Goal: Task Accomplishment & Management: Manage account settings

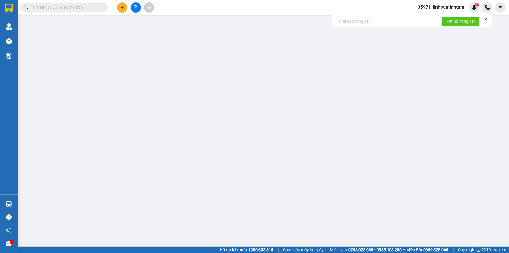
click at [443, 5] on span "35971_linhbt.minhtam" at bounding box center [441, 7] width 56 height 7
click at [437, 17] on span "Đăng xuất" at bounding box center [444, 18] width 44 height 6
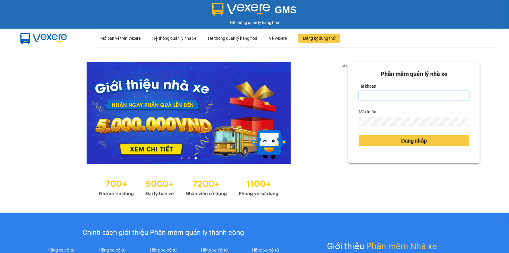
click at [390, 100] on input "Tài khoản" at bounding box center [414, 95] width 111 height 9
type input "phatbt.minhtam"
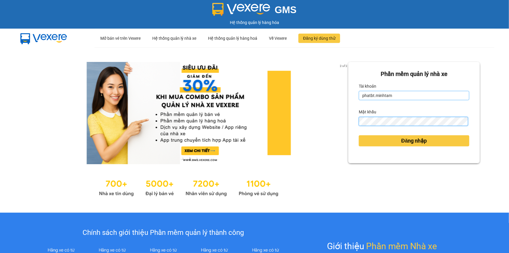
click at [359, 135] on button "Đăng nhập" at bounding box center [414, 140] width 111 height 11
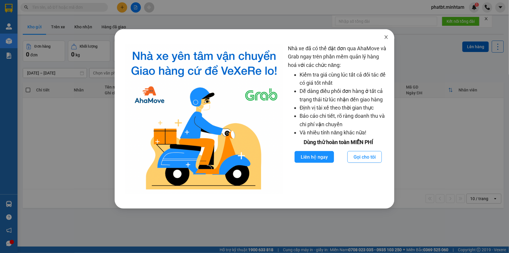
click at [385, 38] on icon "close" at bounding box center [386, 37] width 5 height 5
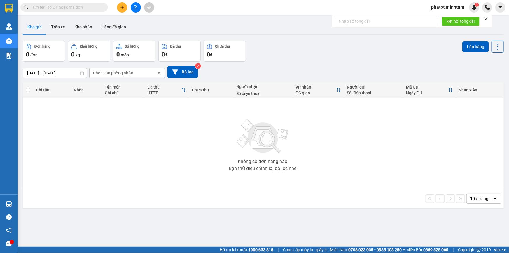
click at [476, 197] on div "10 / trang" at bounding box center [479, 199] width 18 height 6
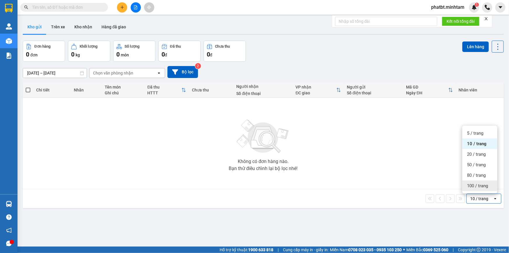
click at [476, 187] on span "100 / trang" at bounding box center [477, 186] width 21 height 6
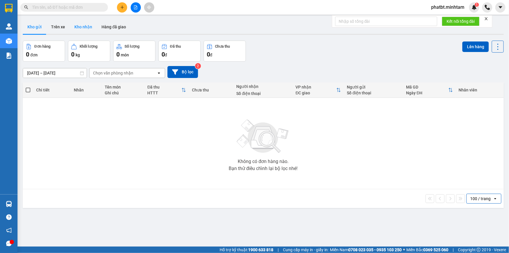
click at [85, 31] on button "Kho nhận" at bounding box center [83, 27] width 27 height 14
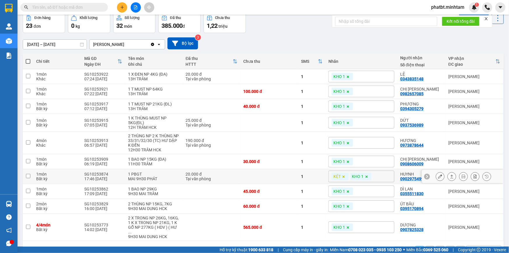
scroll to position [41, 0]
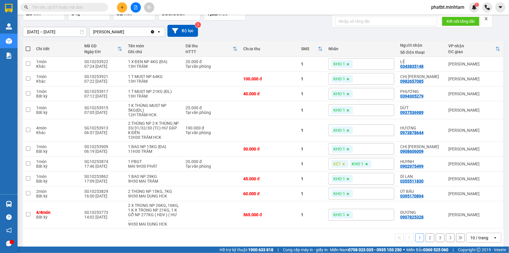
click at [476, 235] on div "10 / trang" at bounding box center [479, 238] width 18 height 6
click at [476, 223] on div "100 / trang" at bounding box center [480, 219] width 35 height 11
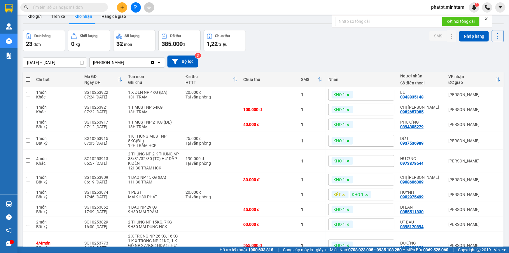
scroll to position [0, 0]
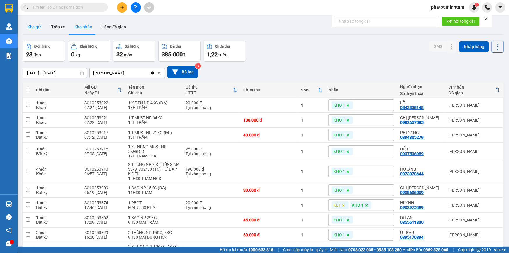
click at [41, 27] on button "Kho gửi" at bounding box center [35, 27] width 24 height 14
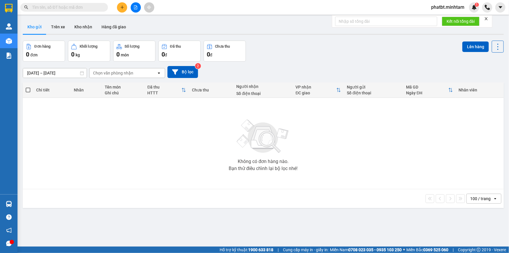
click at [69, 8] on input "text" at bounding box center [66, 7] width 69 height 6
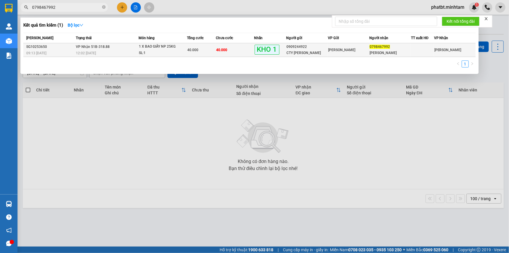
type input "0798467992"
click at [143, 54] on div "SL: 1" at bounding box center [161, 53] width 44 height 6
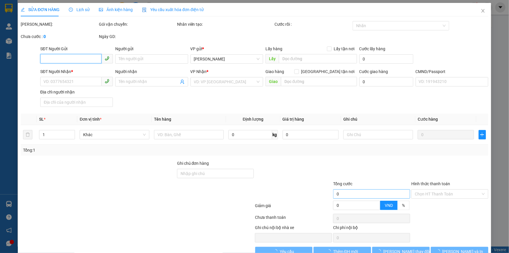
type input "0909244922"
type input "CTY [PERSON_NAME]"
type input "0798467992"
type input "[PERSON_NAME]"
type input "THUÊ BAO"
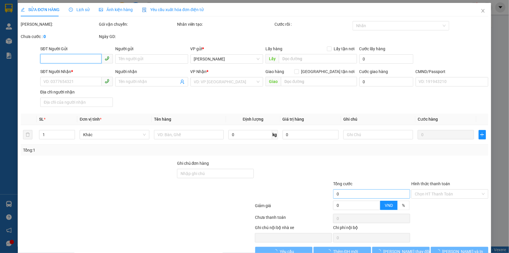
type input "40.000"
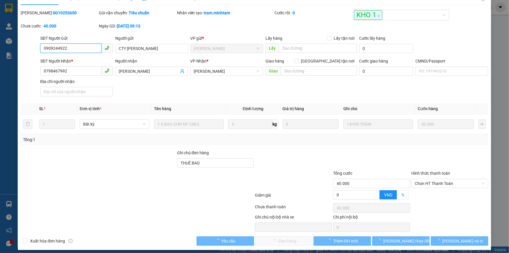
scroll to position [15, 0]
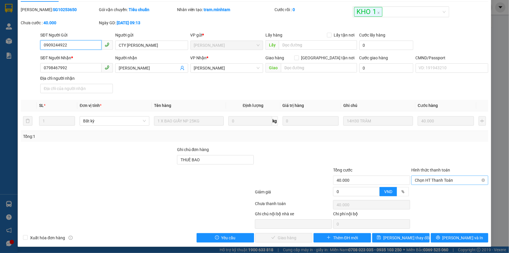
click at [416, 182] on span "Chọn HT Thanh Toán" at bounding box center [450, 180] width 70 height 9
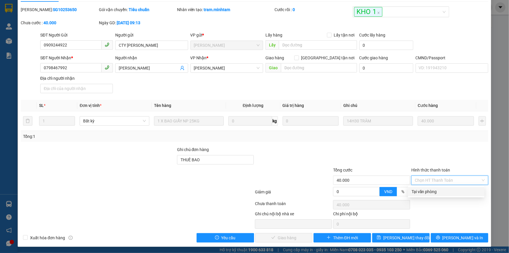
click at [421, 191] on div "Tại văn phòng" at bounding box center [446, 191] width 69 height 6
type input "0"
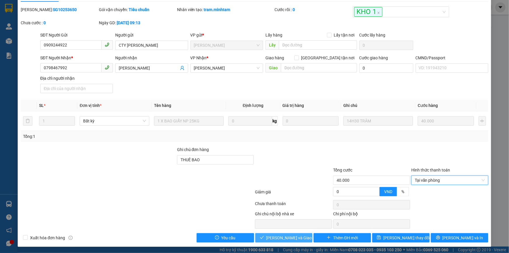
click at [279, 235] on span "[PERSON_NAME] và Giao hàng" at bounding box center [294, 237] width 56 height 6
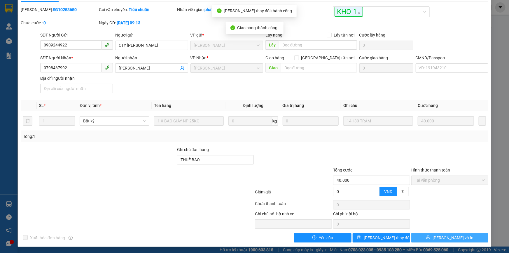
click at [432, 236] on button "[PERSON_NAME] và In" at bounding box center [449, 237] width 77 height 9
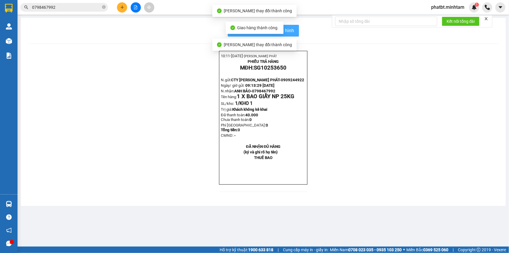
click at [289, 32] on span "In mẫu biên lai tự cấu hình" at bounding box center [267, 30] width 55 height 7
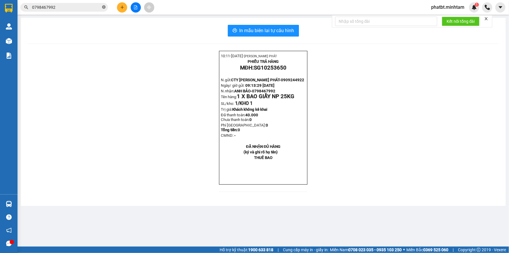
click at [102, 6] on span "0798467992" at bounding box center [64, 7] width 88 height 9
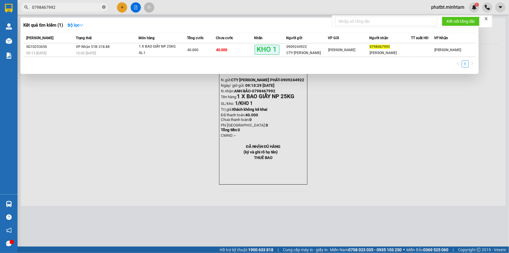
click at [103, 6] on icon "close-circle" at bounding box center [104, 7] width 4 height 4
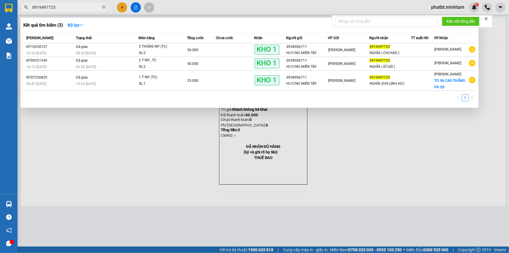
type input "0919497725"
click at [210, 51] on div "50.000" at bounding box center [201, 50] width 28 height 6
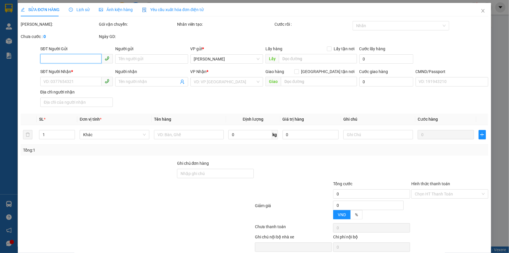
type input "0938906711"
type input "HƯƠNG MIỀN TÂY"
type input "0919497725"
type input "NGHĨA ( CHỊ HẢO )"
type input "50.000"
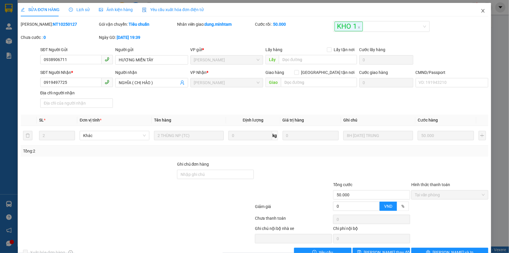
click at [482, 9] on span "Close" at bounding box center [483, 11] width 16 height 16
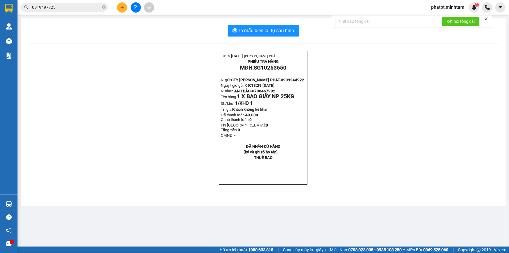
click at [82, 7] on input "0919497725" at bounding box center [66, 7] width 69 height 6
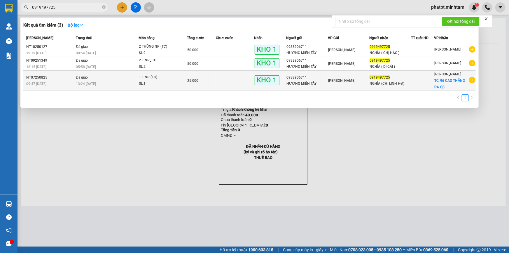
click at [210, 85] on td "25.000" at bounding box center [201, 81] width 29 height 20
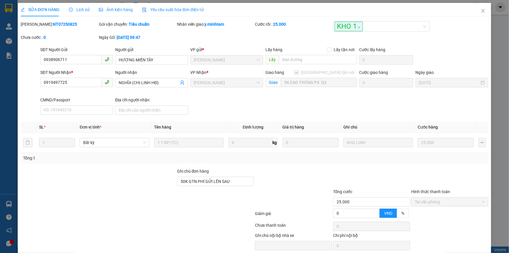
click at [77, 9] on span "Lịch sử" at bounding box center [79, 9] width 21 height 5
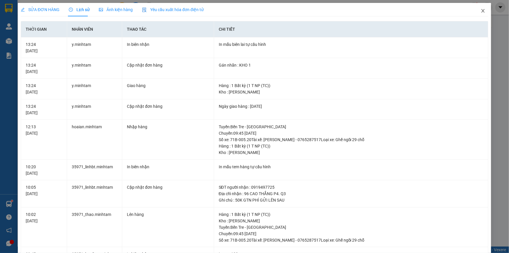
click at [482, 11] on icon "close" at bounding box center [483, 11] width 3 height 4
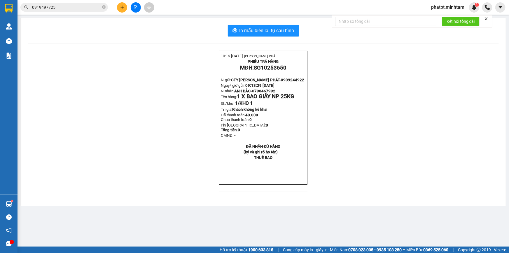
click at [59, 6] on input "0919497725" at bounding box center [66, 7] width 69 height 6
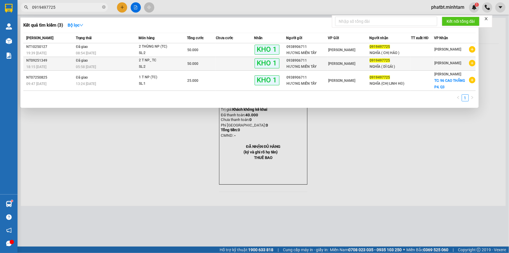
click at [215, 65] on div "50.000" at bounding box center [201, 63] width 28 height 6
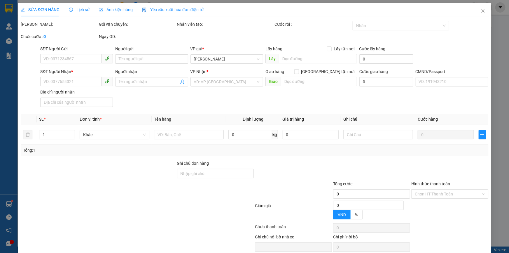
type input "0938906711"
type input "HƯƠNG MIỀN TÂY"
type input "0919497725"
type input "NGHĨA ( DÌ GÁI )"
type input "50.000"
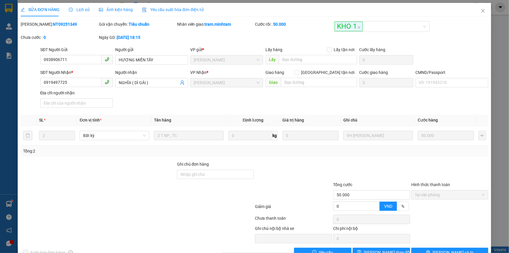
drag, startPoint x: 77, startPoint y: 10, endPoint x: 81, endPoint y: 10, distance: 3.8
click at [77, 10] on span "Lịch sử" at bounding box center [79, 9] width 21 height 5
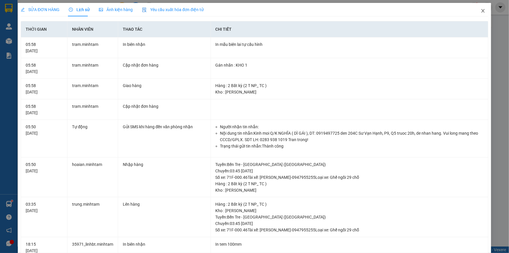
click at [482, 11] on icon "close" at bounding box center [483, 11] width 3 height 4
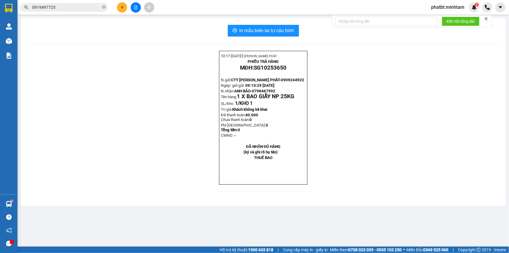
click at [75, 8] on input "0919497725" at bounding box center [66, 7] width 69 height 6
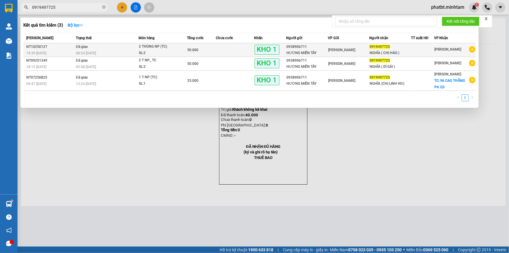
click at [181, 51] on div "SL: 2" at bounding box center [161, 53] width 44 height 6
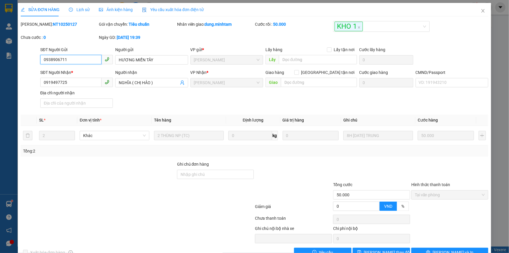
click at [76, 61] on input "0938906711" at bounding box center [70, 59] width 61 height 9
click at [481, 11] on icon "close" at bounding box center [483, 10] width 5 height 5
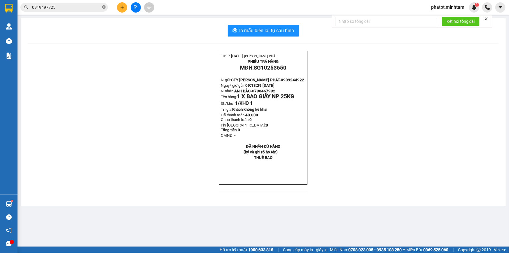
click at [105, 6] on icon "close-circle" at bounding box center [104, 7] width 4 height 4
click at [94, 8] on input "text" at bounding box center [66, 7] width 69 height 6
click at [121, 7] on icon "plus" at bounding box center [122, 7] width 4 height 4
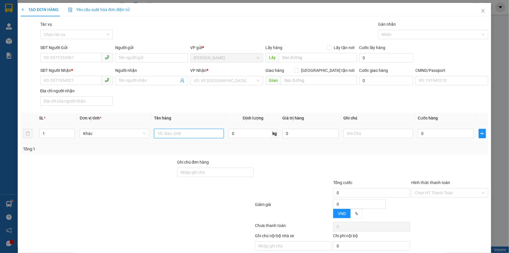
click at [164, 131] on input "text" at bounding box center [189, 133] width 70 height 9
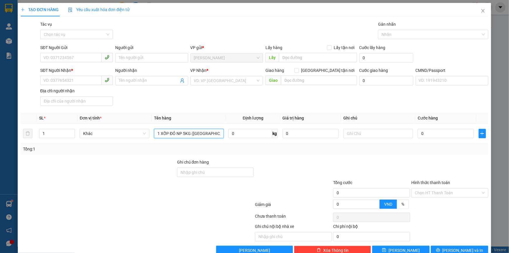
type input "1 XỐP ĐỎ NP 5KG ([GEOGRAPHIC_DATA])"
click at [76, 52] on div "SĐT Người Gửi" at bounding box center [76, 48] width 73 height 9
click at [81, 60] on input "SĐT Người Gửi" at bounding box center [70, 57] width 61 height 9
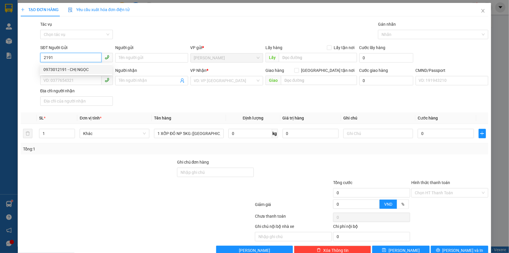
click at [67, 68] on div "0973012191 - CHỊ NGỌC" at bounding box center [75, 69] width 65 height 6
type input "0973012191"
type input "CHỊ NGỌC"
type input "0974718615"
type input "TRANG"
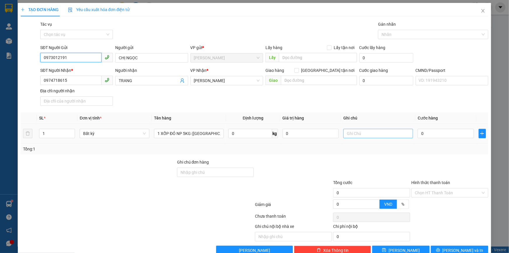
type input "0973012191"
click at [372, 136] on input "text" at bounding box center [378, 133] width 70 height 9
type input "15H PHÁT"
click at [423, 133] on input "0" at bounding box center [446, 133] width 56 height 9
type input "2"
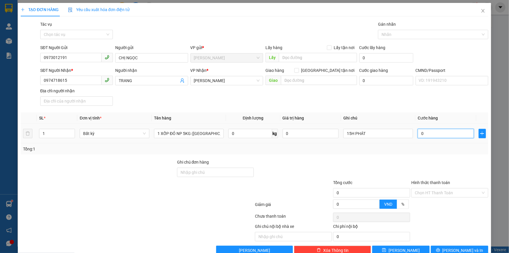
type input "2"
type input "20"
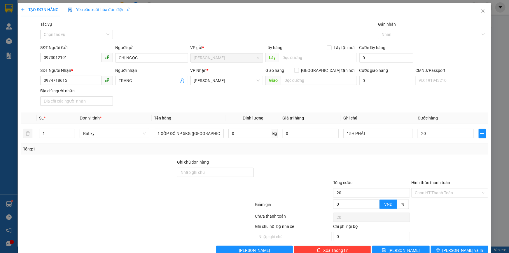
type input "20.000"
click at [399, 96] on div "SĐT Người Nhận * 0974718615 Người nhận TRANG VP Nhận * [PERSON_NAME] hàng Giao …" at bounding box center [264, 87] width 451 height 41
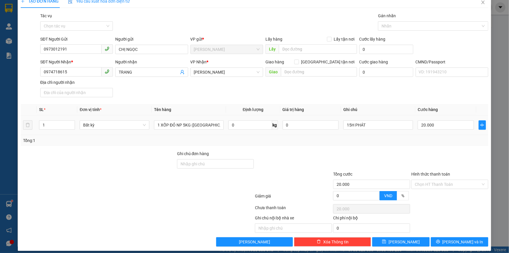
scroll to position [13, 0]
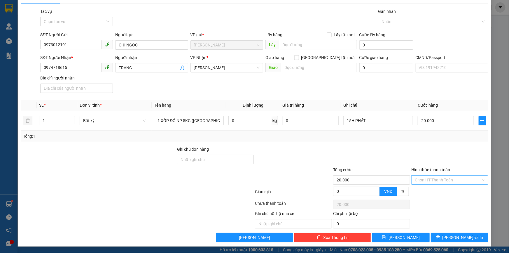
click at [437, 182] on input "Hình thức thanh toán" at bounding box center [448, 179] width 66 height 9
click at [429, 191] on div "Tại văn phòng" at bounding box center [446, 191] width 69 height 6
type input "0"
click at [441, 233] on button "[PERSON_NAME] và In" at bounding box center [459, 237] width 57 height 9
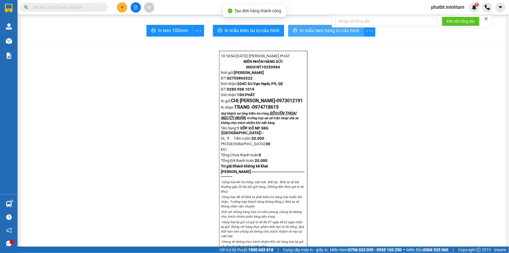
click at [318, 33] on span "In mẫu tem hàng tự cấu hình" at bounding box center [330, 30] width 60 height 7
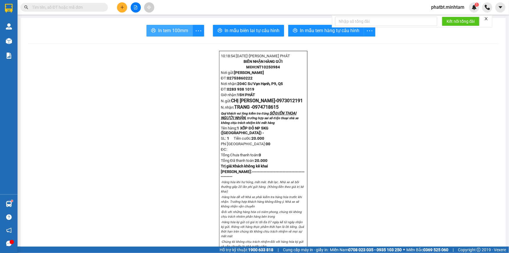
click at [171, 34] on span "In tem 100mm" at bounding box center [173, 30] width 30 height 7
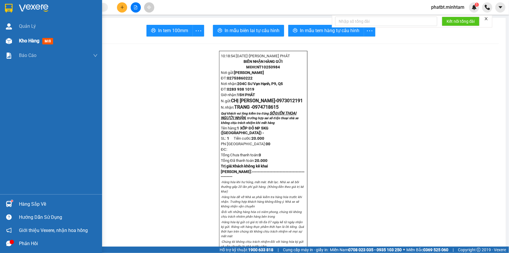
drag, startPoint x: 20, startPoint y: 41, endPoint x: 17, endPoint y: 41, distance: 3.0
click at [19, 41] on span "Kho hàng" at bounding box center [29, 41] width 20 height 6
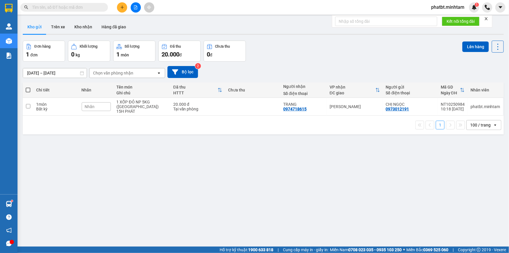
click at [94, 10] on input "text" at bounding box center [66, 7] width 69 height 6
click at [121, 10] on button at bounding box center [122, 7] width 10 height 10
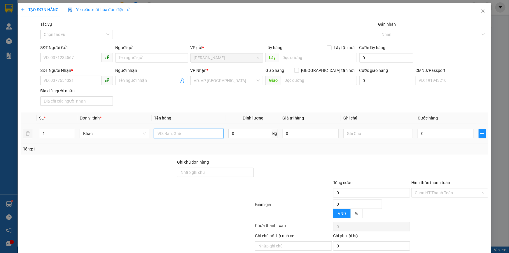
click at [164, 131] on input "text" at bounding box center [189, 133] width 70 height 9
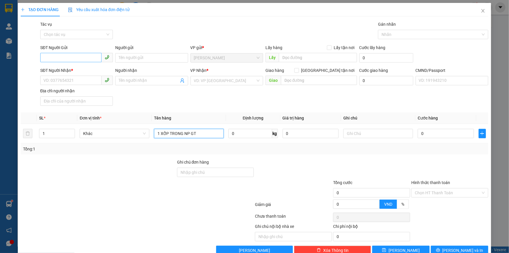
type input "1 XỐP TRONG NP GT"
click at [91, 58] on input "SĐT Người Gửi" at bounding box center [70, 57] width 61 height 9
click at [73, 69] on div "0919596961 - TÙNG" at bounding box center [75, 69] width 65 height 6
type input "0919596961"
type input "TÙNG"
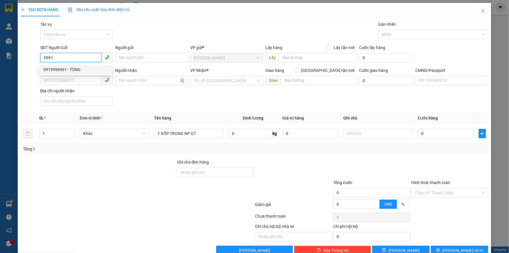
type input "0909394966"
type input "KHÁNH"
type input "0919596961"
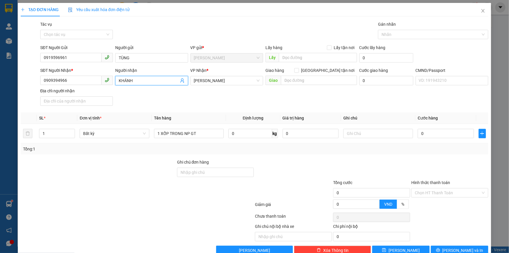
click at [181, 79] on icon "user-add" at bounding box center [182, 80] width 5 height 5
click at [189, 58] on span "[PERSON_NAME]" at bounding box center [197, 59] width 31 height 5
type input "0939312600"
type input "[PERSON_NAME]"
click at [373, 133] on input "text" at bounding box center [378, 133] width 70 height 9
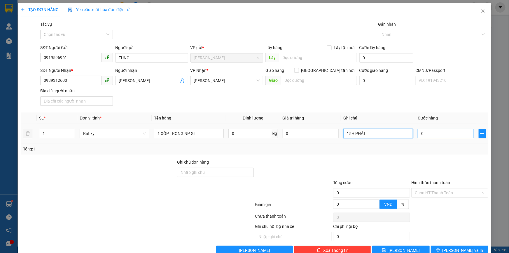
type input "15H PHÁT"
click at [432, 134] on input "0" at bounding box center [446, 133] width 56 height 9
type input "2"
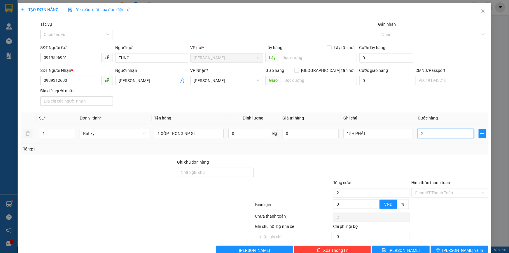
type input "20"
type input "20.000"
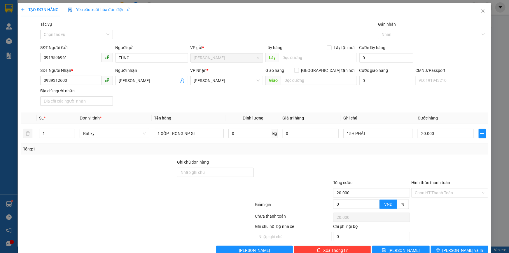
click at [417, 100] on div "SĐT Người Nhận * 0939312600 Người nhận [PERSON_NAME] VP Nhận * [PERSON_NAME] hà…" at bounding box center [264, 87] width 451 height 41
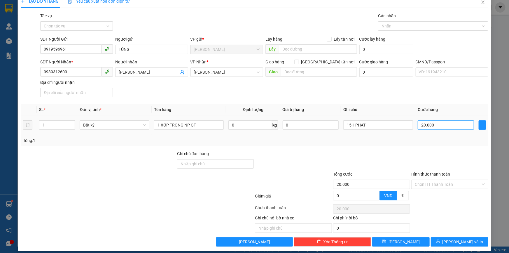
scroll to position [13, 0]
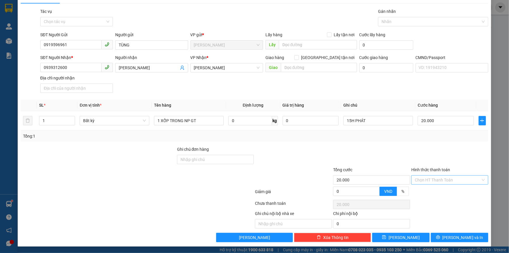
click at [427, 176] on input "Hình thức thanh toán" at bounding box center [448, 179] width 66 height 9
drag, startPoint x: 428, startPoint y: 189, endPoint x: 426, endPoint y: 187, distance: 3.1
click at [428, 189] on div "Tại văn phòng" at bounding box center [446, 191] width 69 height 6
type input "0"
drag, startPoint x: 414, startPoint y: 153, endPoint x: 451, endPoint y: 244, distance: 98.6
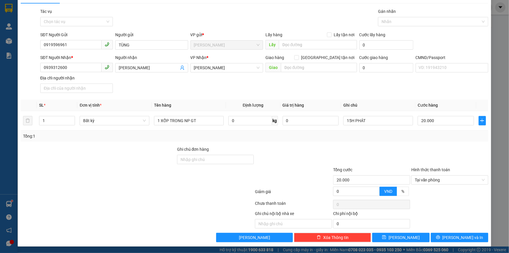
click at [414, 155] on div at bounding box center [450, 156] width 78 height 20
click at [450, 236] on button "[PERSON_NAME] và In" at bounding box center [459, 237] width 57 height 9
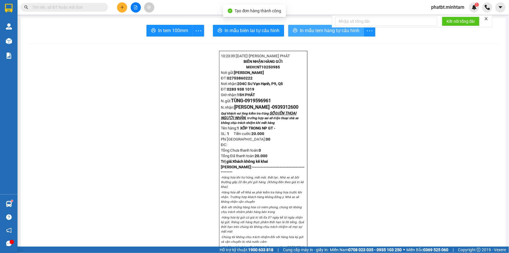
click at [301, 33] on span "In mẫu tem hàng tự cấu hình" at bounding box center [330, 30] width 60 height 7
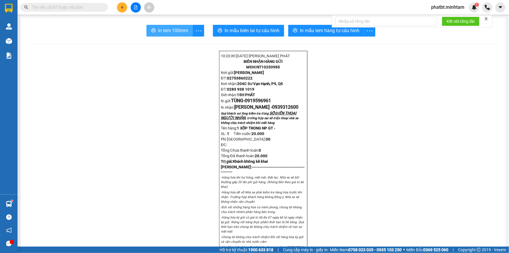
click at [183, 29] on span "In tem 100mm" at bounding box center [173, 30] width 30 height 7
click at [93, 9] on input "text" at bounding box center [66, 7] width 69 height 6
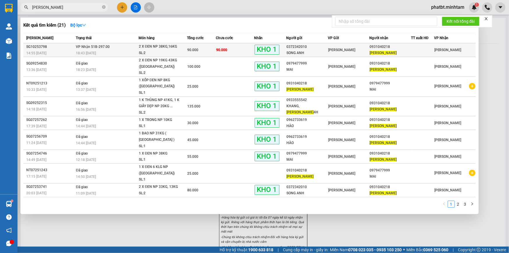
type input "[PERSON_NAME]"
click at [173, 50] on div "SL: 2" at bounding box center [161, 53] width 44 height 6
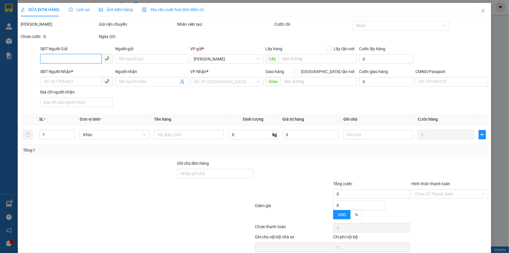
type input "0372342010"
type input "SONG ANH"
type input "0931040218"
type input "[PERSON_NAME]"
type input "KBM"
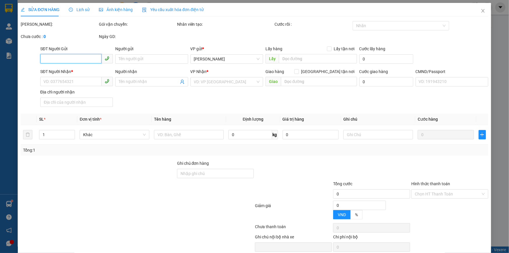
type input "90.000"
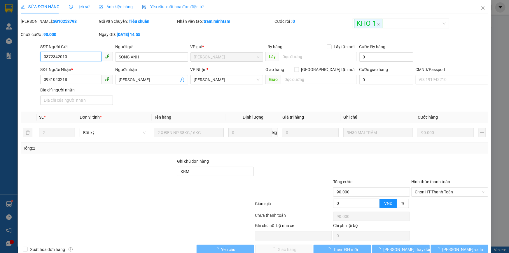
scroll to position [15, 0]
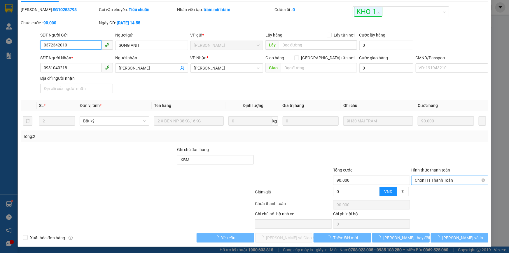
click at [422, 181] on span "Chọn HT Thanh Toán" at bounding box center [450, 180] width 70 height 9
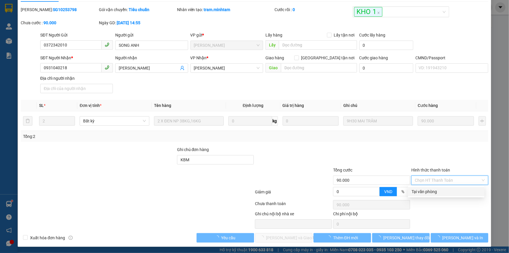
click at [421, 190] on div "Tại văn phòng" at bounding box center [446, 191] width 69 height 6
type input "0"
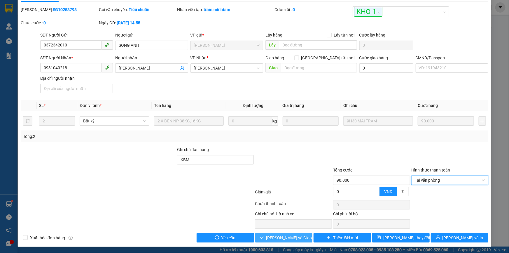
click at [286, 238] on span "[PERSON_NAME] và Giao hàng" at bounding box center [294, 237] width 56 height 6
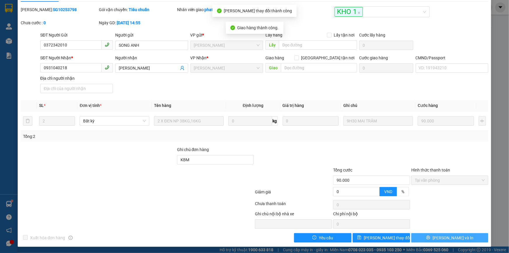
drag, startPoint x: 446, startPoint y: 236, endPoint x: 440, endPoint y: 241, distance: 7.9
click at [446, 238] on span "[PERSON_NAME] và In" at bounding box center [453, 237] width 41 height 6
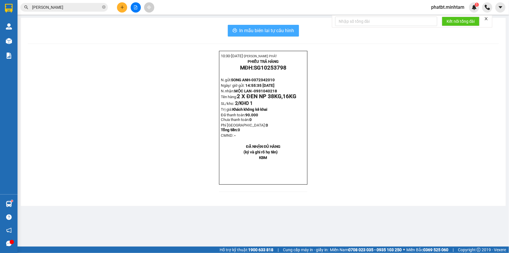
click at [293, 26] on button "In mẫu biên lai tự cấu hình" at bounding box center [263, 31] width 71 height 12
click at [121, 7] on icon "plus" at bounding box center [122, 7] width 3 height 0
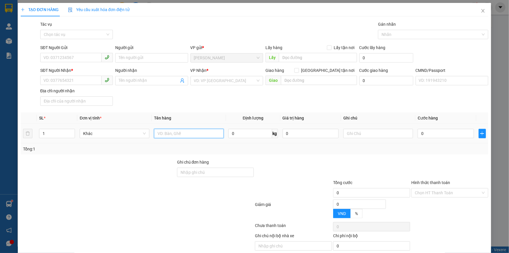
click at [172, 133] on input "text" at bounding box center [189, 133] width 70 height 9
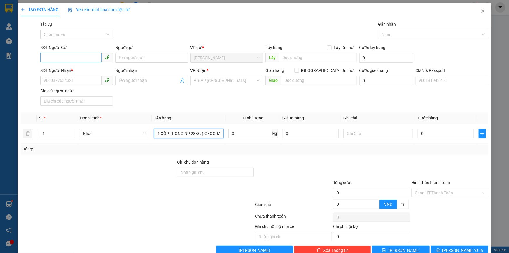
type input "1 XỐP TRONG NP 28KG ([GEOGRAPHIC_DATA])"
click at [53, 54] on input "SĐT Người Gửi" at bounding box center [70, 57] width 61 height 9
click at [144, 57] on input "Người gửi" at bounding box center [151, 57] width 73 height 9
type input "HẠNH RUBY"
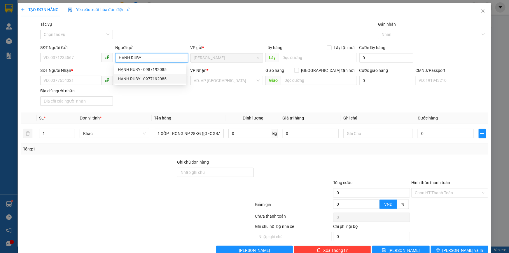
drag, startPoint x: 144, startPoint y: 79, endPoint x: 138, endPoint y: 80, distance: 5.6
click at [143, 79] on div "HẠNH RUBY - 0977192085" at bounding box center [150, 79] width 65 height 6
type input "0977192085"
type input "HẠNH RUBY"
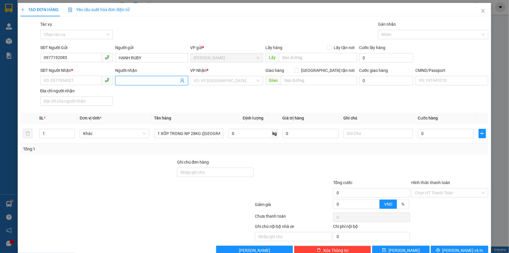
click at [181, 81] on icon "user-add" at bounding box center [182, 81] width 4 height 4
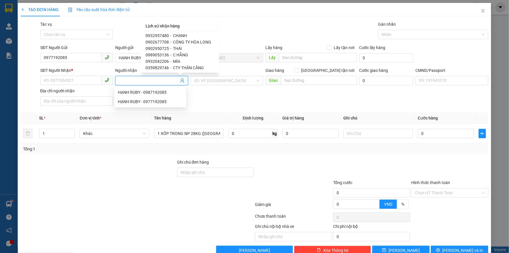
scroll to position [48, 0]
click at [73, 78] on input "SĐT Người Nhận *" at bounding box center [70, 80] width 61 height 9
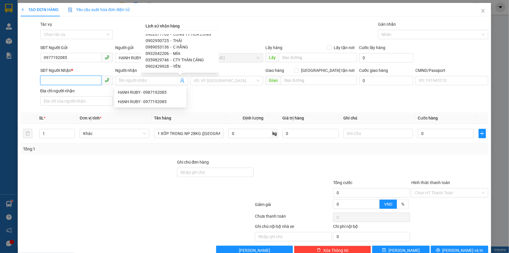
click at [73, 78] on input "SĐT Người Nhận *" at bounding box center [70, 80] width 61 height 9
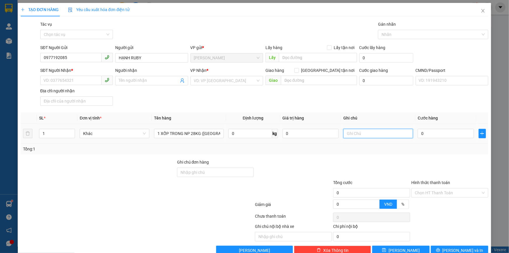
click at [355, 136] on input "text" at bounding box center [378, 133] width 70 height 9
type input "15H PHÁT"
click at [426, 133] on input "0" at bounding box center [446, 133] width 56 height 9
click at [95, 81] on input "SĐT Người Nhận *" at bounding box center [70, 80] width 61 height 9
type input "0852921943"
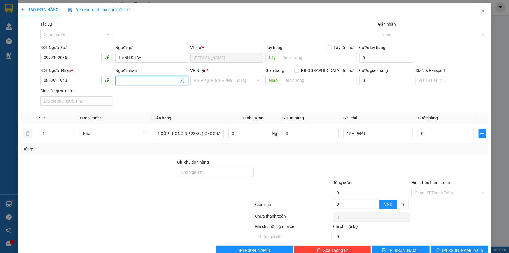
click at [133, 82] on input "Người nhận" at bounding box center [149, 80] width 60 height 6
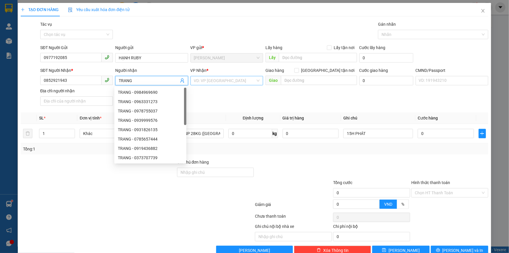
type input "TRANG"
click at [219, 79] on input "search" at bounding box center [225, 80] width 62 height 9
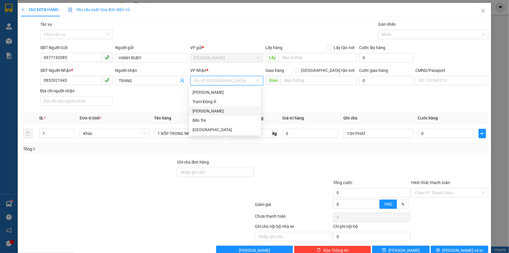
click at [210, 110] on div "[PERSON_NAME]" at bounding box center [225, 111] width 65 height 6
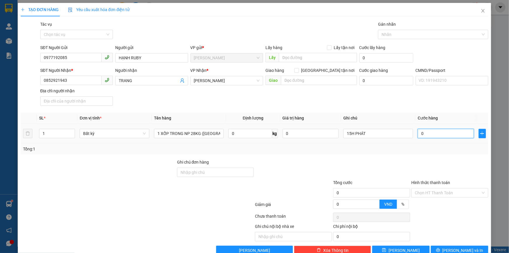
click at [428, 135] on input "0" at bounding box center [446, 133] width 56 height 9
type input "4"
type input "45"
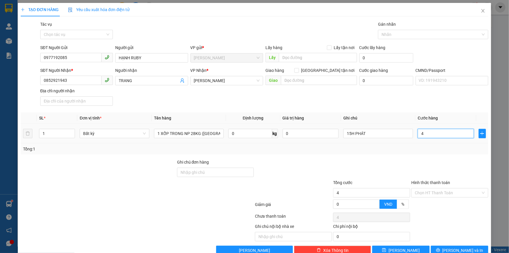
type input "45"
type input "45.000"
click at [415, 107] on div "SĐT Người Nhận * 0852921943 Người nhận TRANG VP Nhận * [PERSON_NAME] hàng Giao …" at bounding box center [264, 87] width 451 height 41
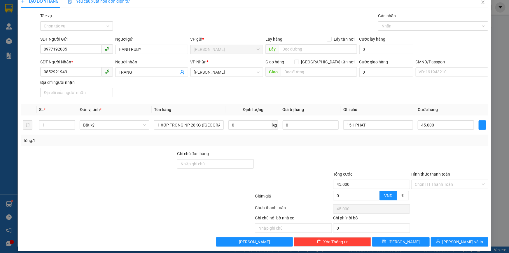
scroll to position [13, 0]
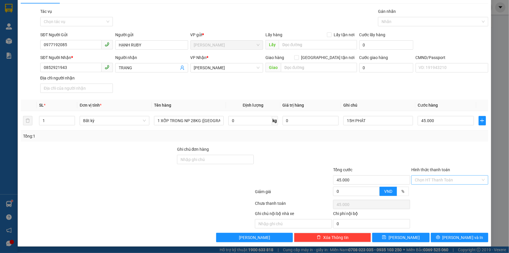
click at [423, 179] on input "Hình thức thanh toán" at bounding box center [448, 179] width 66 height 9
click at [426, 190] on div "Tại văn phòng" at bounding box center [446, 191] width 69 height 6
type input "0"
drag, startPoint x: 412, startPoint y: 138, endPoint x: 430, endPoint y: 186, distance: 51.3
click at [412, 139] on div "Tổng: 1" at bounding box center [255, 135] width 468 height 11
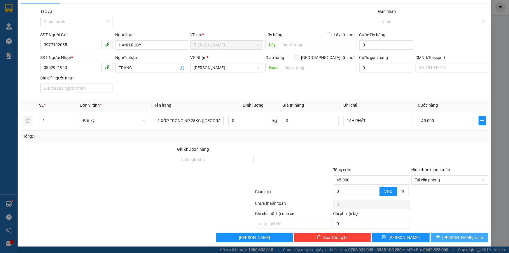
click at [435, 236] on button "[PERSON_NAME] và In" at bounding box center [459, 237] width 57 height 9
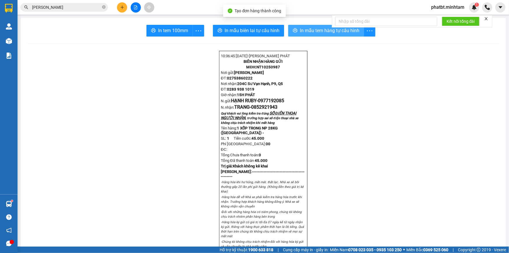
click at [315, 31] on span "In mẫu tem hàng tự cấu hình" at bounding box center [330, 30] width 60 height 7
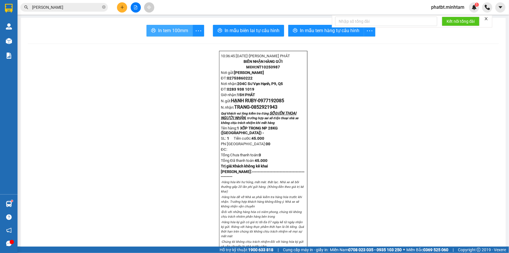
drag, startPoint x: 156, startPoint y: 29, endPoint x: 152, endPoint y: 34, distance: 5.8
click at [156, 31] on button "In tem 100mm" at bounding box center [170, 31] width 46 height 12
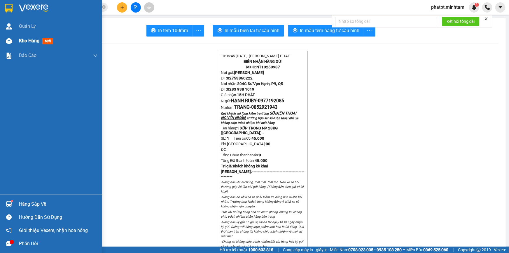
click at [17, 41] on div "Kho hàng mới" at bounding box center [51, 41] width 102 height 15
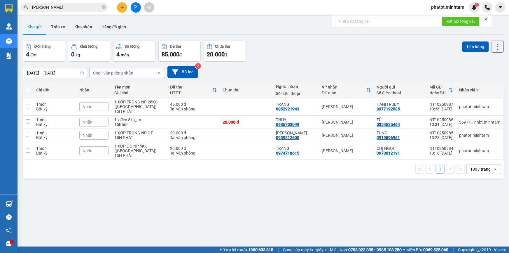
click at [29, 90] on span at bounding box center [28, 90] width 5 height 5
click at [28, 87] on input "checkbox" at bounding box center [28, 87] width 0 height 0
checkbox input "true"
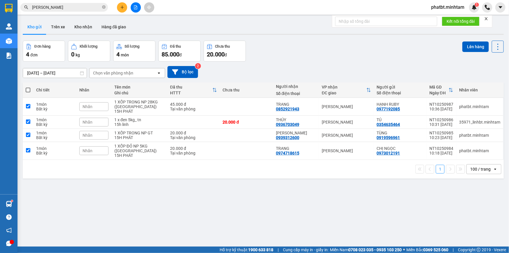
checkbox input "true"
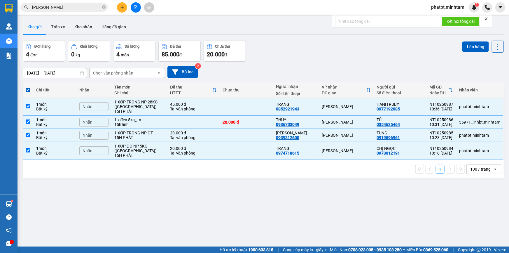
click at [105, 107] on div "Nhãn" at bounding box center [93, 106] width 29 height 9
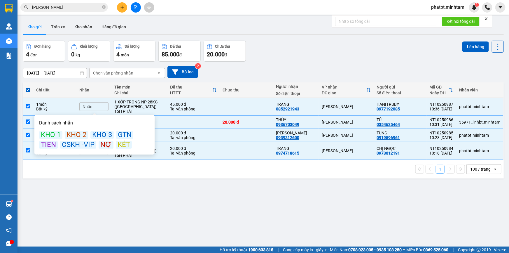
drag, startPoint x: 122, startPoint y: 145, endPoint x: 192, endPoint y: 123, distance: 72.9
click at [123, 145] on div "KÉT" at bounding box center [124, 145] width 16 height 8
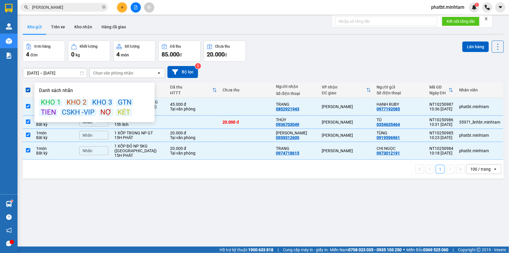
click at [343, 62] on div "[DATE] – [DATE] Press the down arrow key to interact with the calendar and sele…" at bounding box center [263, 72] width 481 height 21
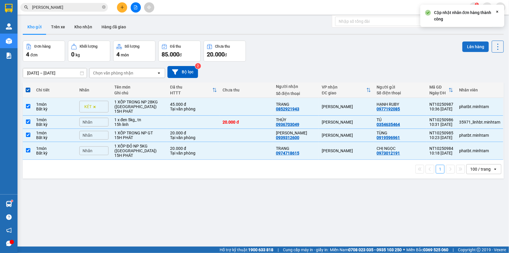
click at [467, 45] on button "Lên hàng" at bounding box center [476, 46] width 27 height 11
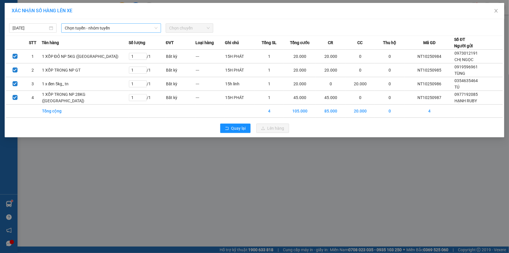
drag, startPoint x: 122, startPoint y: 26, endPoint x: 120, endPoint y: 30, distance: 3.9
click at [121, 27] on span "Chọn tuyến - nhóm tuyến" at bounding box center [111, 28] width 93 height 9
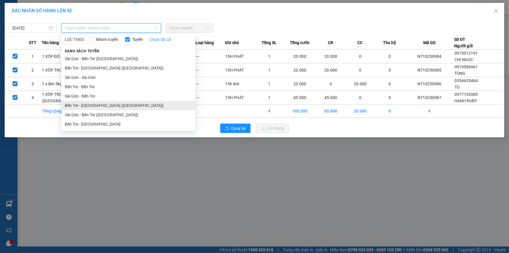
click at [105, 107] on li "Bến Tre - [GEOGRAPHIC_DATA] ([GEOGRAPHIC_DATA])" at bounding box center [128, 105] width 134 height 9
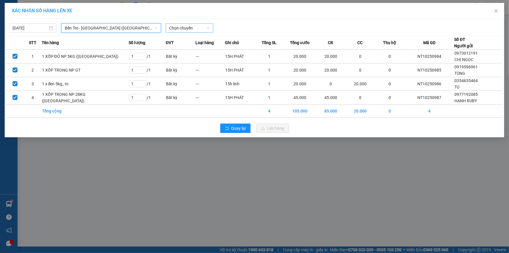
click at [178, 26] on span "Chọn chuyến" at bounding box center [189, 28] width 41 height 9
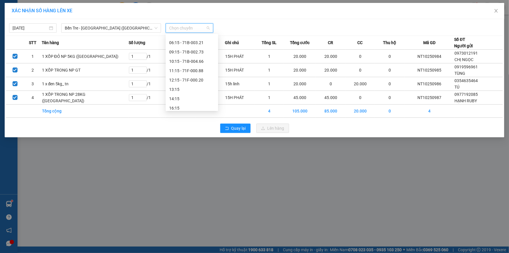
scroll to position [47, 0]
click at [203, 58] on div "10:15 - 71B-004.66" at bounding box center [192, 58] width 46 height 6
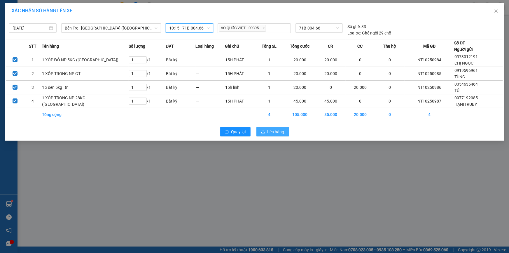
click at [262, 131] on icon "upload" at bounding box center [263, 132] width 4 height 4
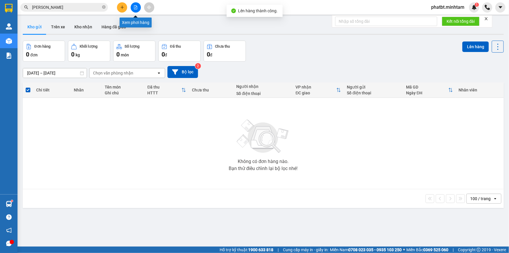
click at [135, 11] on button at bounding box center [136, 7] width 10 height 10
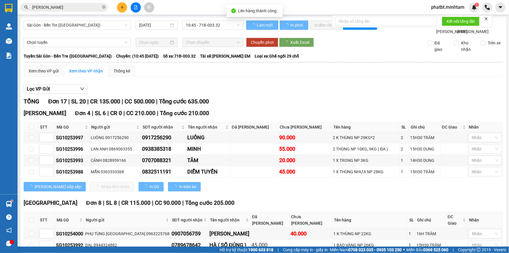
click at [81, 27] on span "Sài Gòn - Bến Tre ([GEOGRAPHIC_DATA])" at bounding box center [77, 25] width 101 height 9
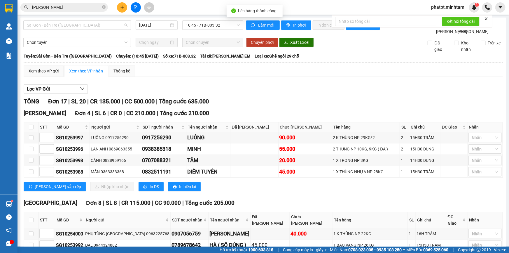
scroll to position [9, 0]
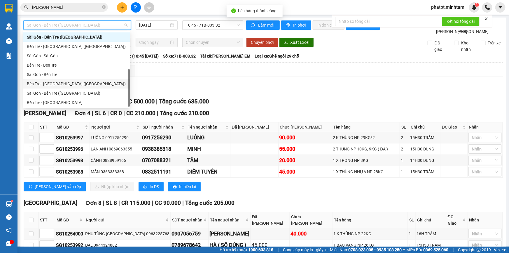
click at [64, 87] on div "Bến Tre - [GEOGRAPHIC_DATA] ([GEOGRAPHIC_DATA])" at bounding box center [76, 83] width 107 height 9
type input "[DATE]"
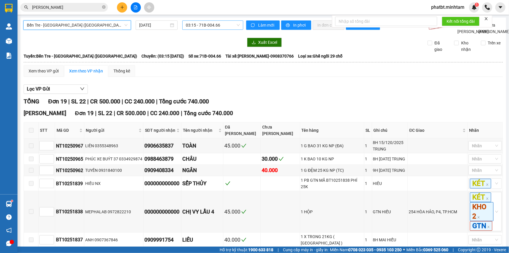
click at [211, 23] on span "03:15 - 71B-004.66" at bounding box center [213, 25] width 54 height 9
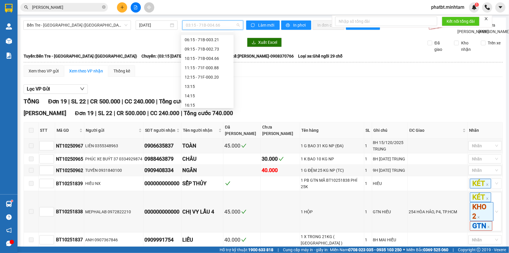
scroll to position [47, 0]
click at [216, 58] on div "10:15 - 71B-004.66" at bounding box center [208, 55] width 46 height 6
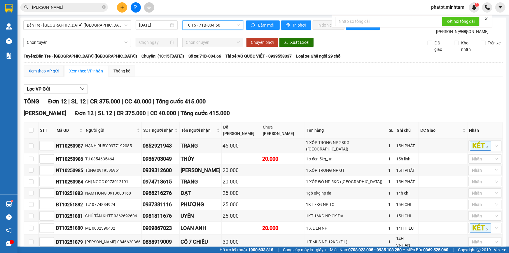
click at [54, 74] on div "Xem theo VP gửi" at bounding box center [44, 71] width 30 height 6
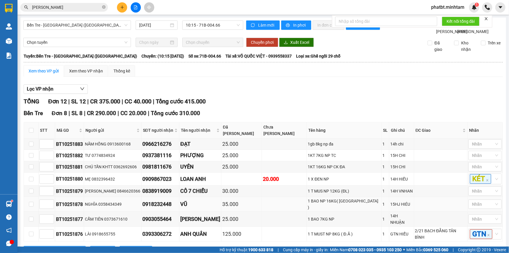
scroll to position [113, 0]
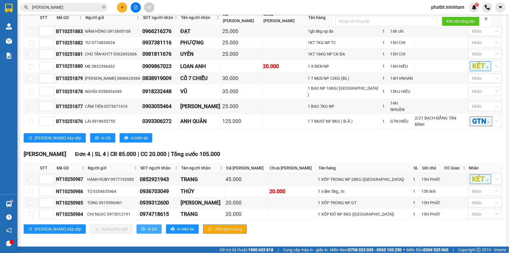
drag, startPoint x: 118, startPoint y: 226, endPoint x: 114, endPoint y: 227, distance: 5.0
click at [141, 227] on icon "printer" at bounding box center [143, 229] width 4 height 4
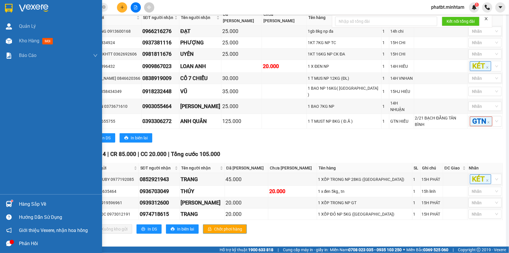
click at [24, 206] on div "Hàng sắp về" at bounding box center [58, 204] width 79 height 9
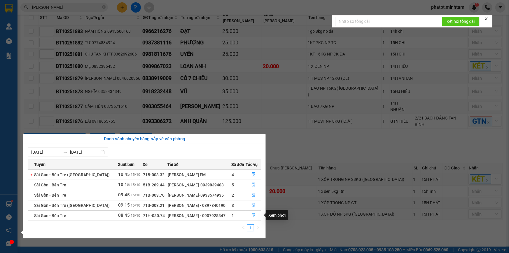
click at [255, 215] on button "button" at bounding box center [253, 215] width 15 height 9
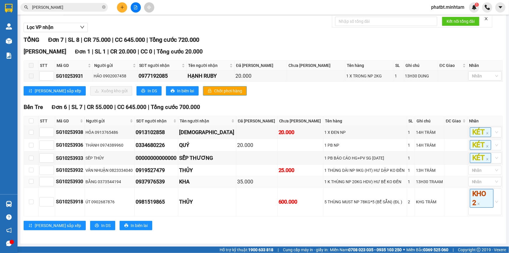
scroll to position [67, 0]
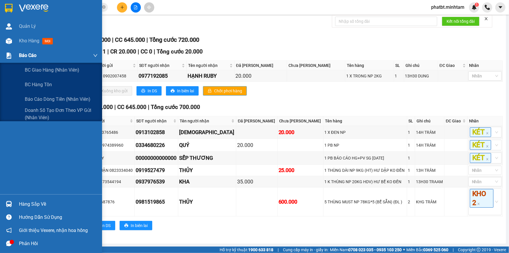
click at [0, 60] on div "Báo cáo" at bounding box center [51, 55] width 102 height 15
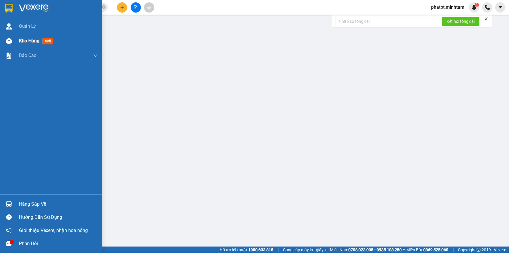
click at [25, 42] on span "Kho hàng" at bounding box center [29, 41] width 20 height 6
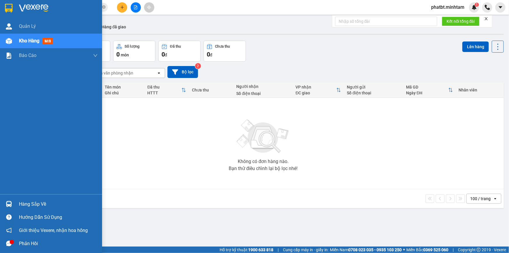
click at [21, 199] on div "Hàng sắp về" at bounding box center [51, 203] width 102 height 13
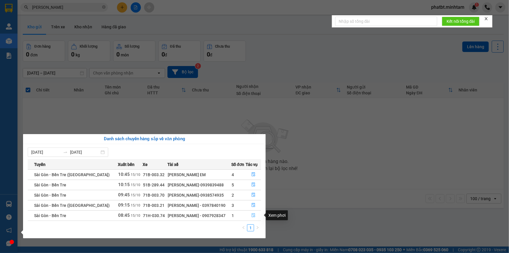
click at [252, 216] on icon "file-done" at bounding box center [254, 215] width 4 height 4
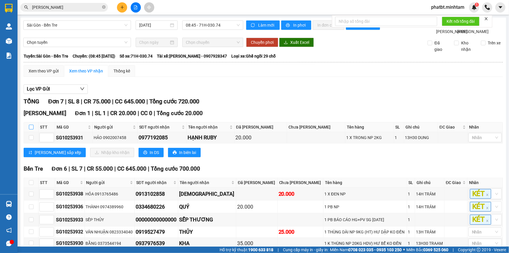
click at [32, 129] on input "checkbox" at bounding box center [31, 127] width 5 height 5
checkbox input "true"
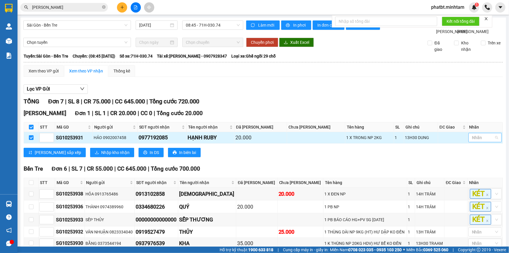
drag, startPoint x: 480, startPoint y: 145, endPoint x: 481, endPoint y: 138, distance: 6.8
click at [480, 141] on div at bounding box center [482, 137] width 25 height 7
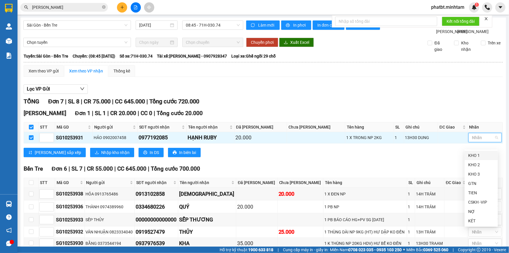
click at [475, 157] on div "KHO 1" at bounding box center [481, 155] width 26 height 6
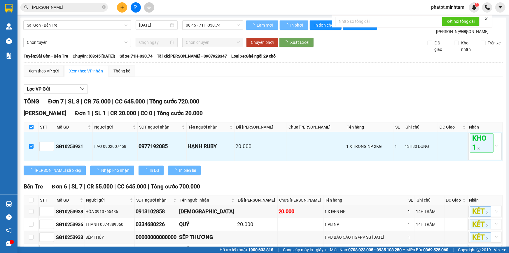
click at [369, 186] on div "TỔNG Đơn 7 | SL 8 | CR 75.000 | CC 645.000 | Tổng cước 720.000 Ngã Tư Huyện Đ…" at bounding box center [263, 206] width 479 height 219
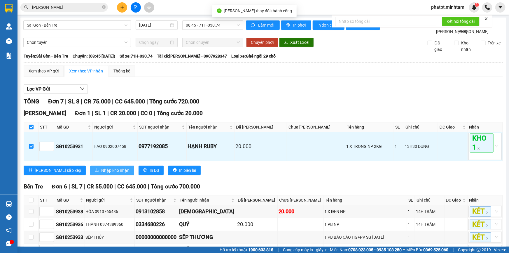
click at [101, 173] on span "Nhập kho nhận" at bounding box center [115, 170] width 28 height 6
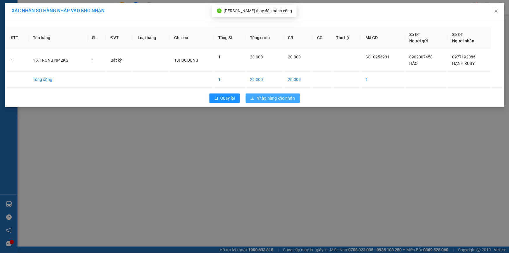
click at [291, 97] on span "Nhập hàng kho nhận" at bounding box center [276, 98] width 39 height 6
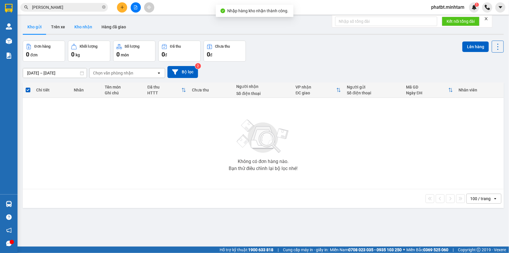
click at [85, 28] on button "Kho nhận" at bounding box center [83, 27] width 27 height 14
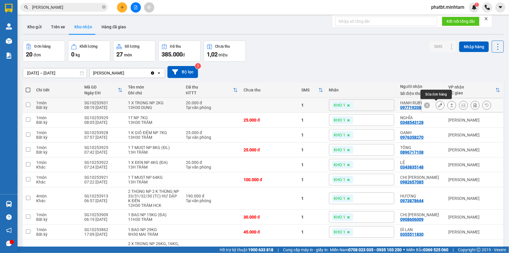
click at [438, 103] on icon at bounding box center [440, 105] width 4 height 4
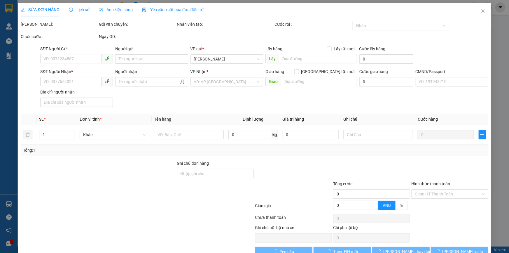
type input "0902007458"
type input "HẢO"
type input "0977192085"
type input "HẠNH RUBY"
type input "20.000"
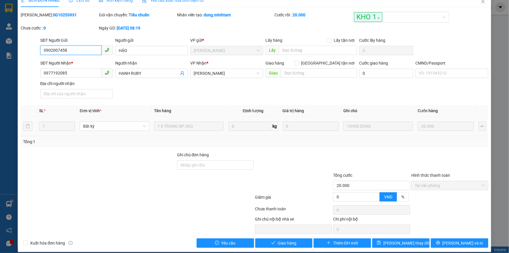
scroll to position [15, 0]
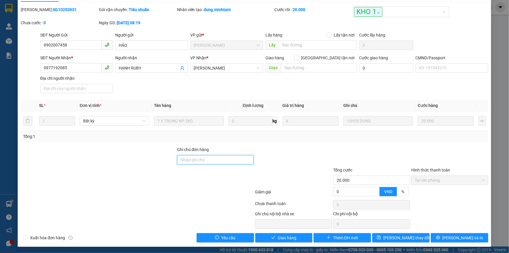
click at [192, 161] on input "Ghi chú đơn hàng" at bounding box center [215, 159] width 77 height 9
type input "ĐG"
click at [404, 236] on span "[PERSON_NAME] thay đổi" at bounding box center [406, 237] width 47 height 6
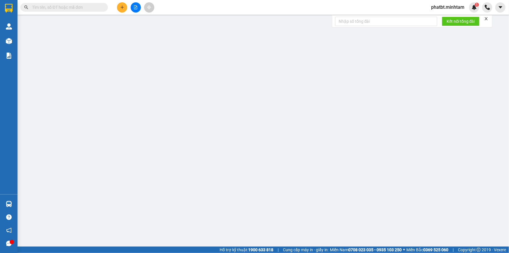
click at [83, 10] on input "text" at bounding box center [66, 7] width 69 height 6
paste input "0938906711"
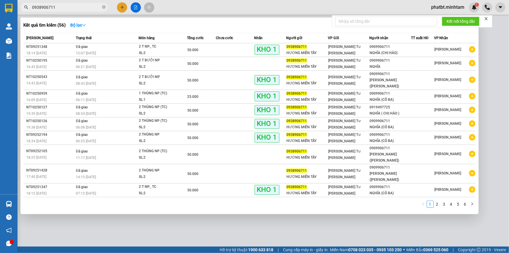
type input "0938906711"
